Goal: Obtain resource: Obtain resource

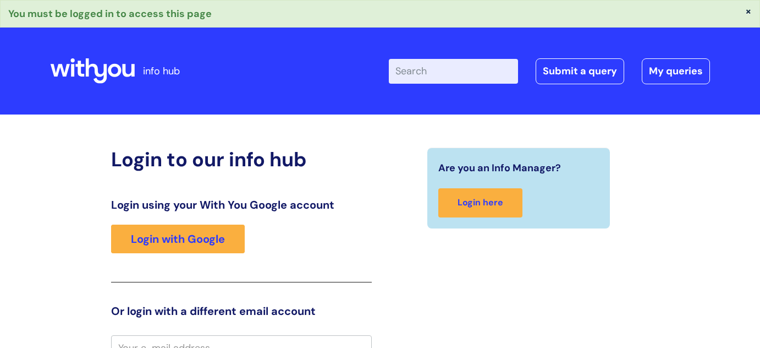
scroll to position [11, 0]
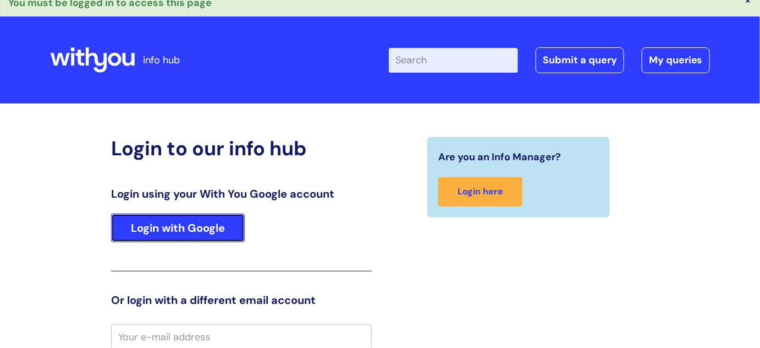
click at [225, 216] on link "Login with Google" at bounding box center [178, 227] width 134 height 29
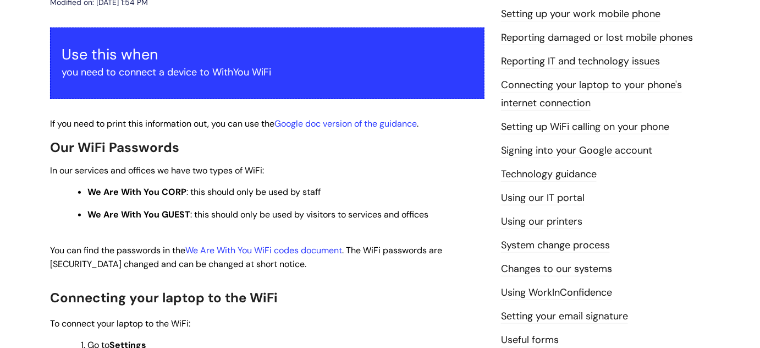
scroll to position [200, 0]
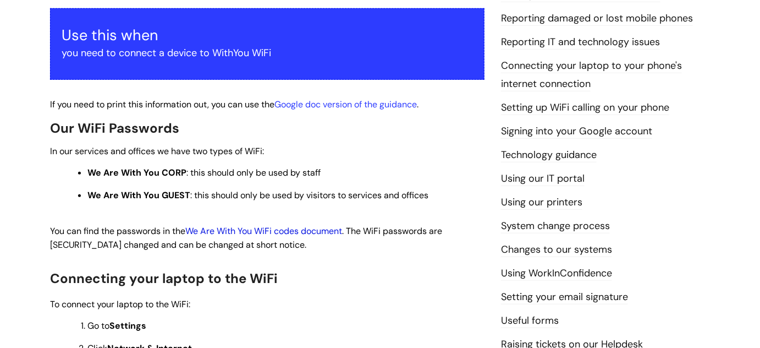
click at [304, 230] on link "We Are With You WiFi codes document" at bounding box center [263, 231] width 157 height 12
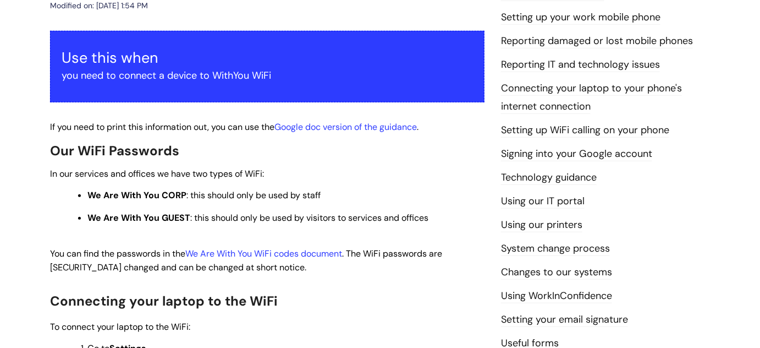
scroll to position [200, 0]
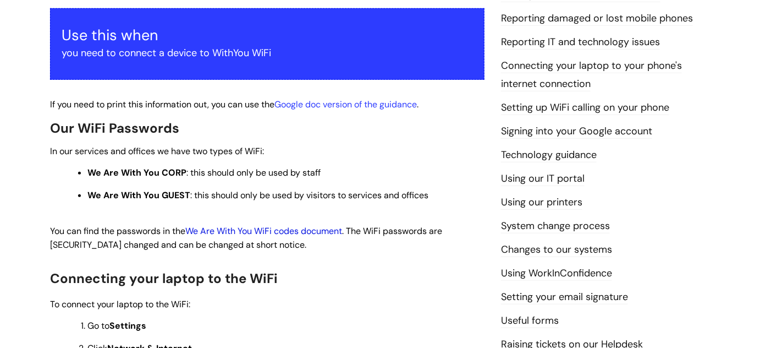
click at [315, 233] on link "We Are With You WiFi codes document" at bounding box center [263, 231] width 157 height 12
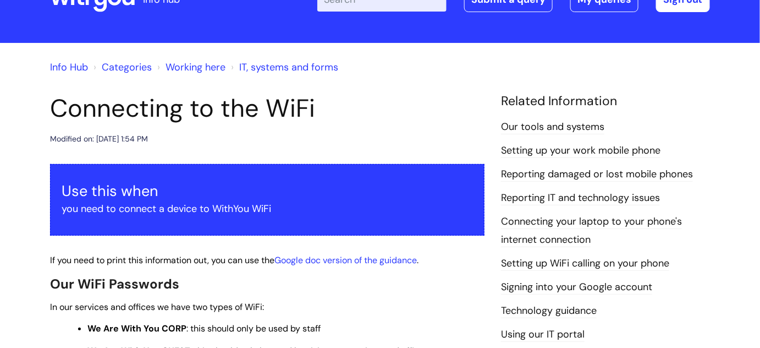
scroll to position [150, 0]
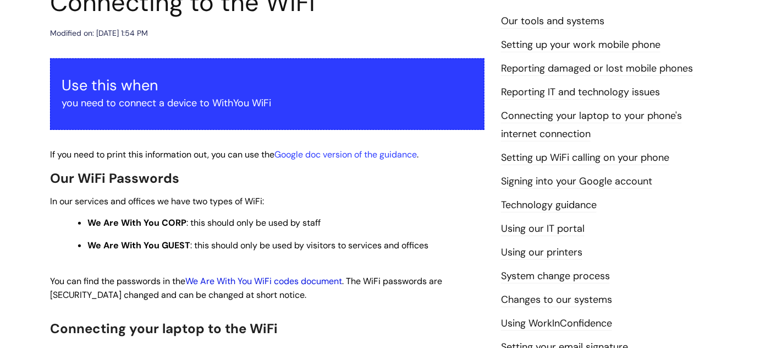
click at [271, 281] on link "We Are With You WiFi codes document" at bounding box center [263, 281] width 157 height 12
